Goal: Task Accomplishment & Management: Use online tool/utility

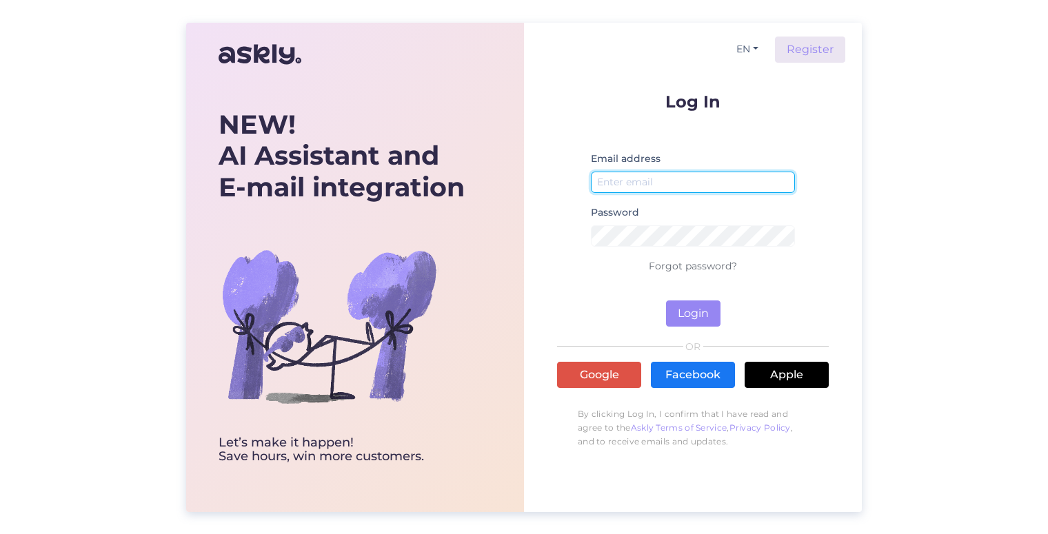
type input "[EMAIL_ADDRESS][DOMAIN_NAME]"
click at [839, 237] on div "EN Register Log In Email address [EMAIL_ADDRESS][DOMAIN_NAME] Password Forgot p…" at bounding box center [693, 268] width 338 height 490
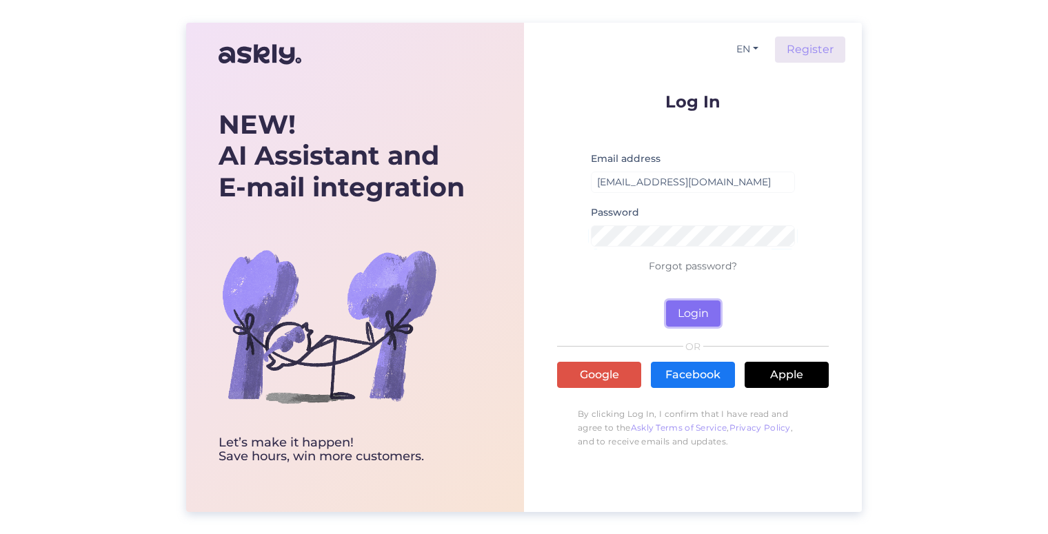
click at [687, 307] on button "Login" at bounding box center [693, 314] width 54 height 26
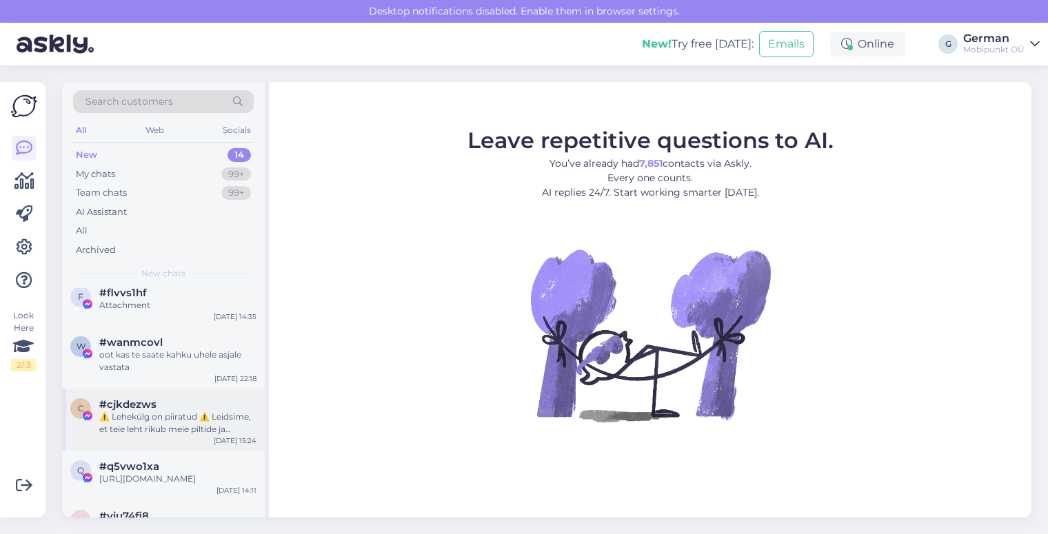
scroll to position [281, 0]
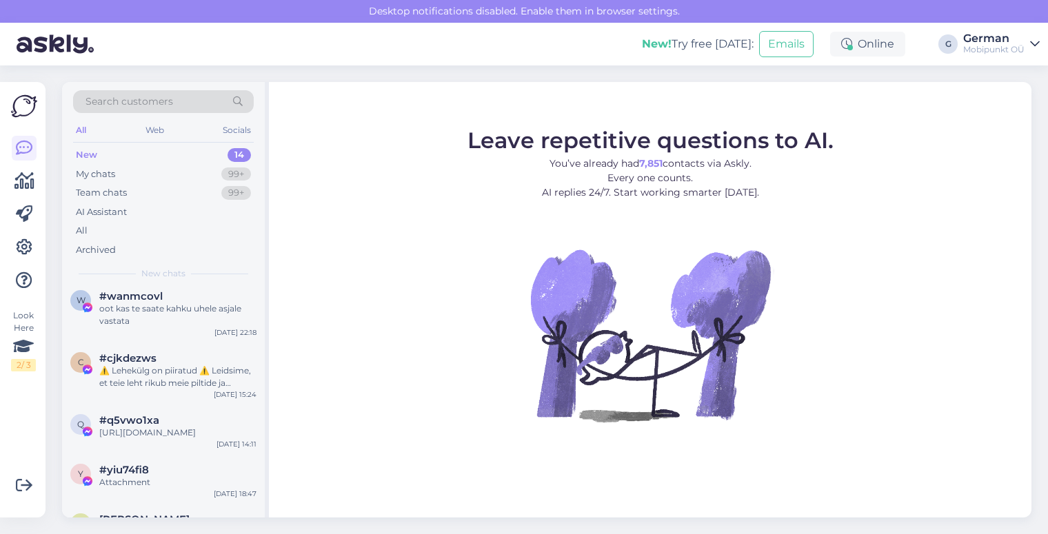
click at [82, 157] on div "New" at bounding box center [86, 155] width 21 height 14
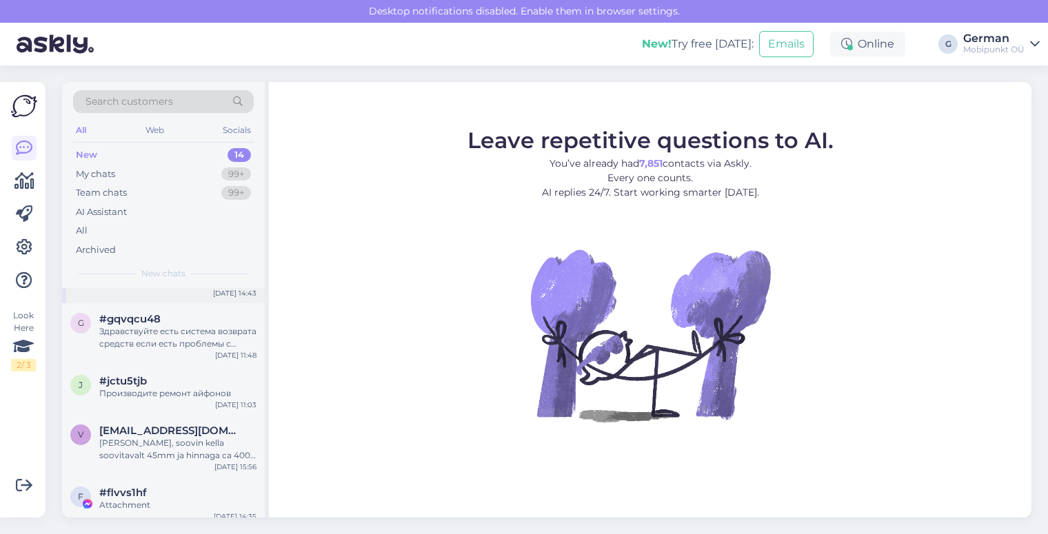
scroll to position [35, 0]
click at [196, 343] on div "Здравствуйте есть система возврата средств если есть проблемы с товаром" at bounding box center [177, 337] width 157 height 25
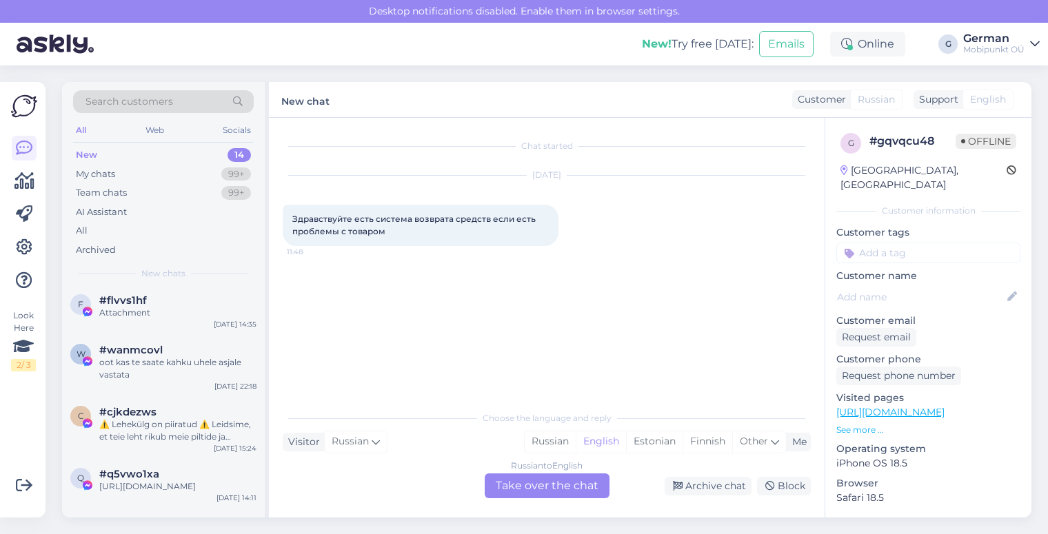
scroll to position [283, 0]
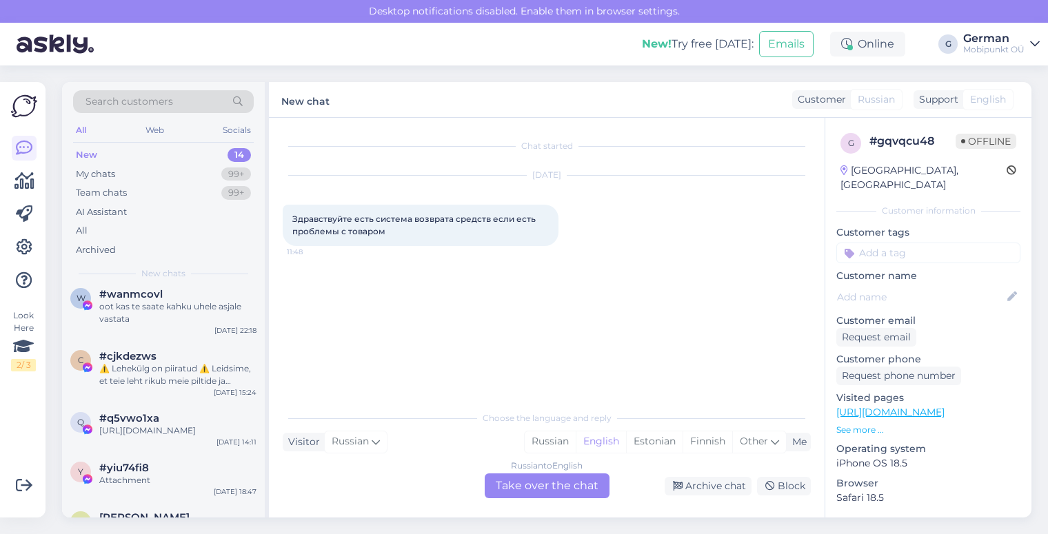
click at [187, 368] on div "⚠️ Lehekülg on piiratud ⚠️ Leidsime, et teie leht rikub meie piltide ja videote…" at bounding box center [177, 375] width 157 height 25
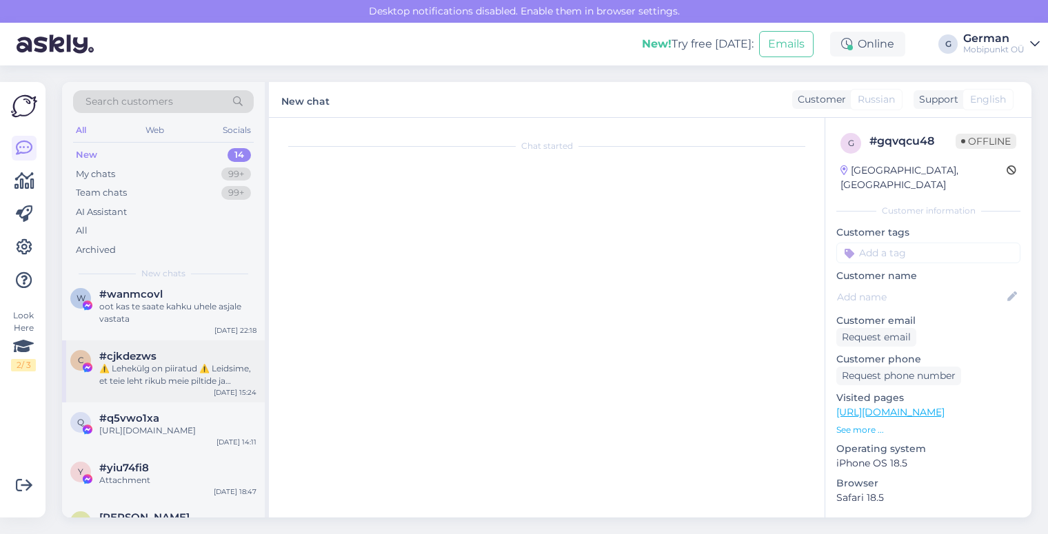
scroll to position [29, 0]
